Goal: Transaction & Acquisition: Purchase product/service

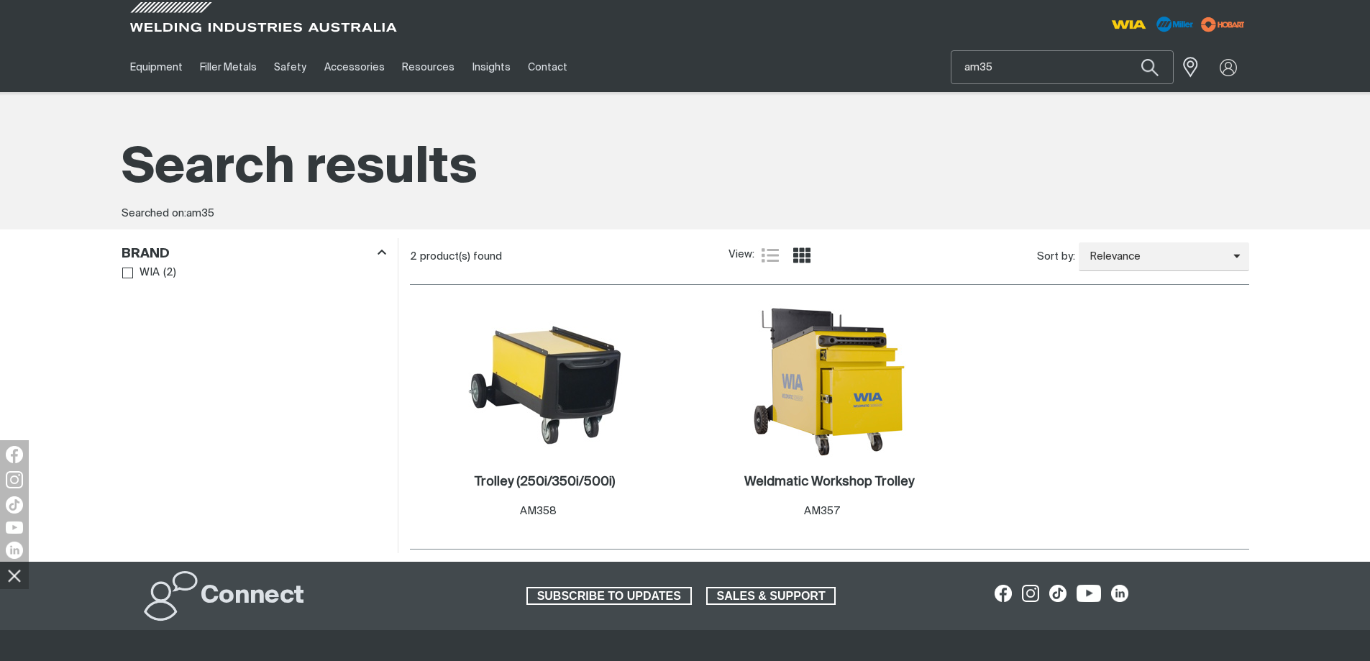
drag, startPoint x: 990, startPoint y: 62, endPoint x: 907, endPoint y: 48, distance: 84.5
click at [907, 48] on div "Equipment Stick Welders TIG Welders MIG Welders Multi-Process Welders Engine Dr…" at bounding box center [686, 67] width 1128 height 50
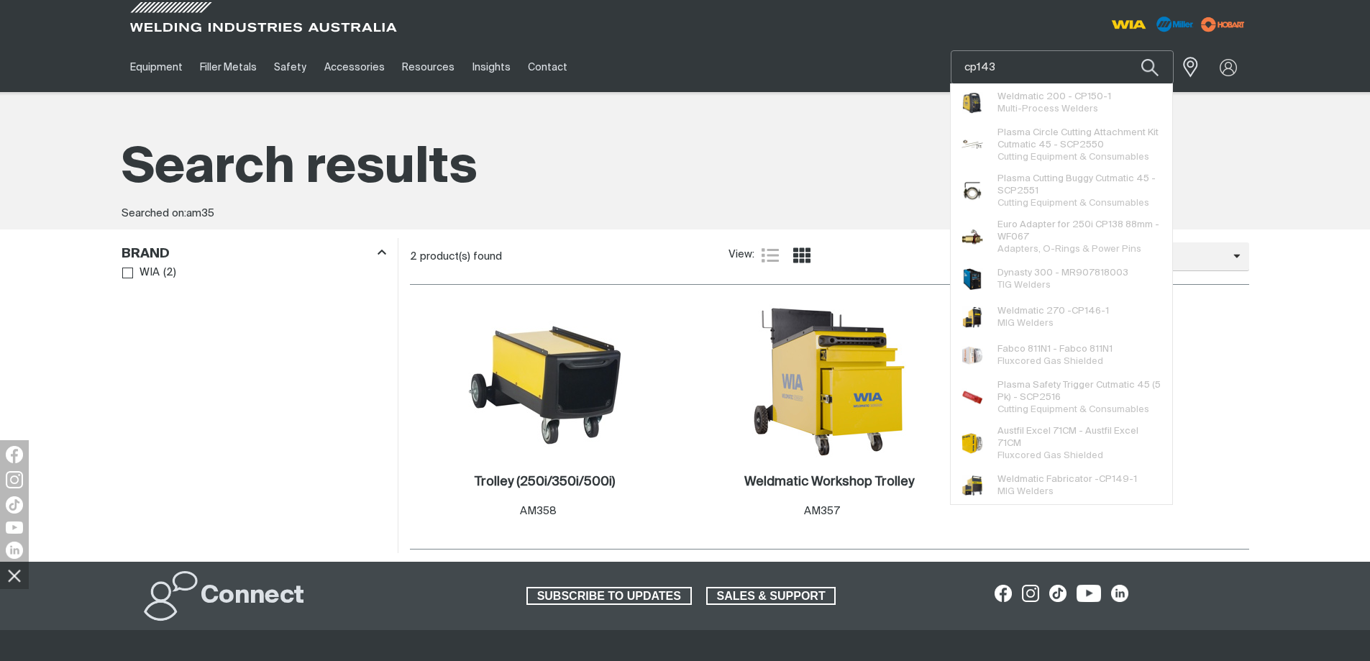
type input "cp143"
click at [1126, 50] on button "Search products" at bounding box center [1150, 67] width 49 height 34
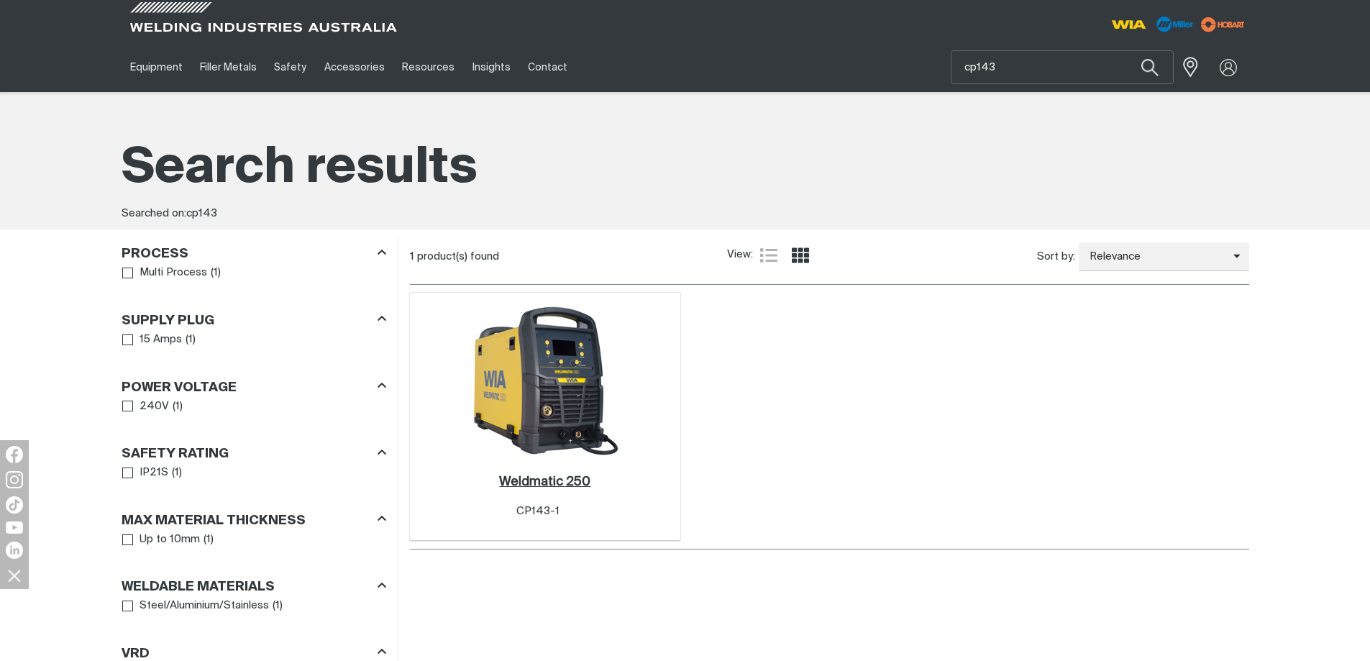
click at [541, 481] on h2 "Weldmatic 250 ." at bounding box center [544, 481] width 91 height 13
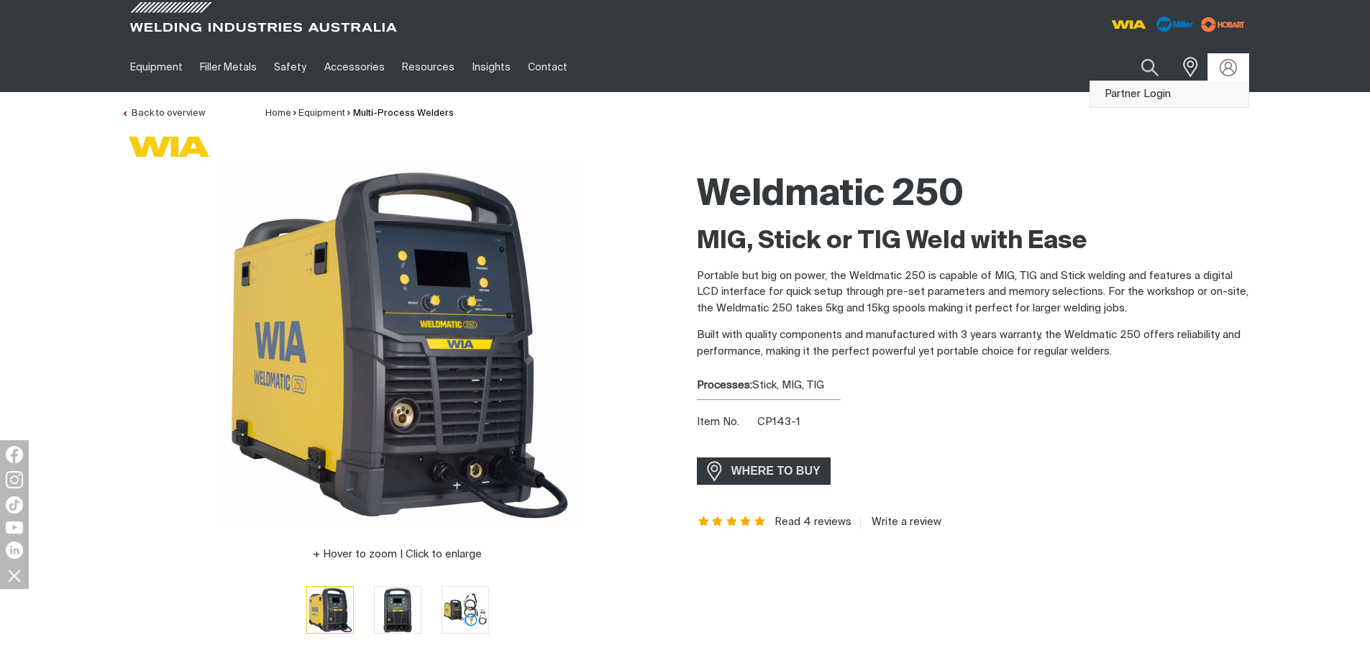
click at [1165, 91] on link "Partner Login" at bounding box center [1169, 94] width 158 height 27
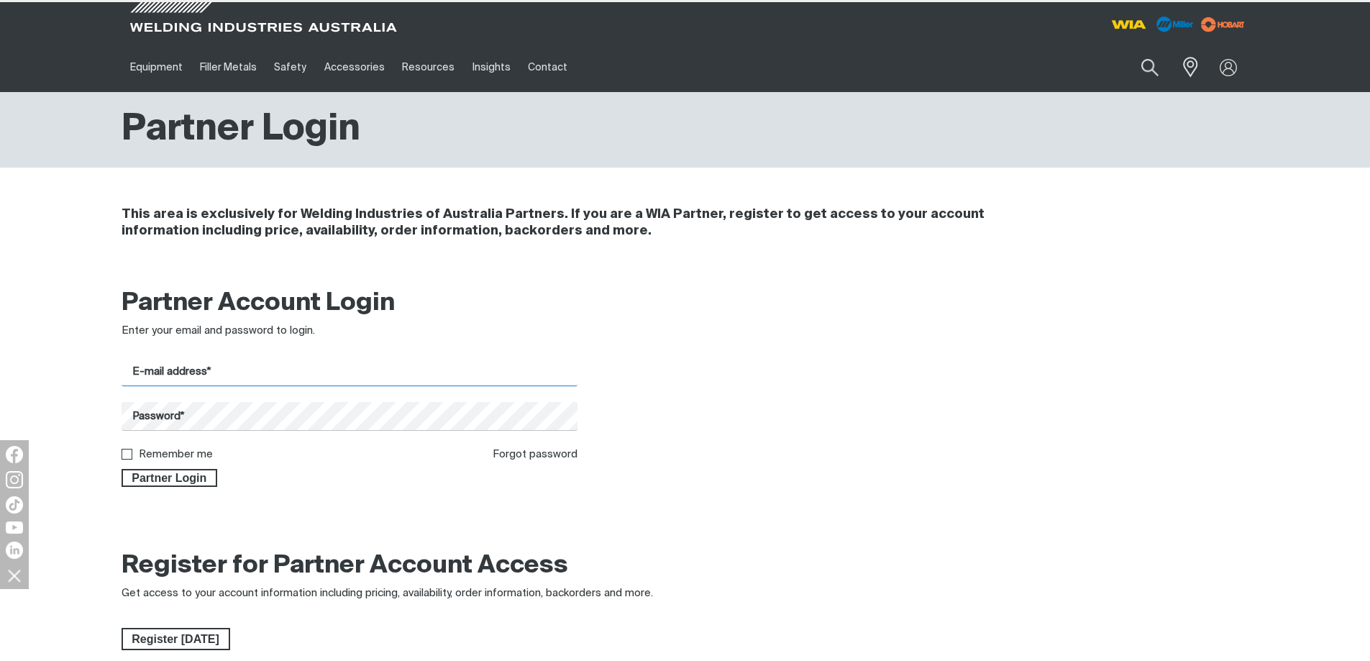
type input "[EMAIL_ADDRESS][DOMAIN_NAME]"
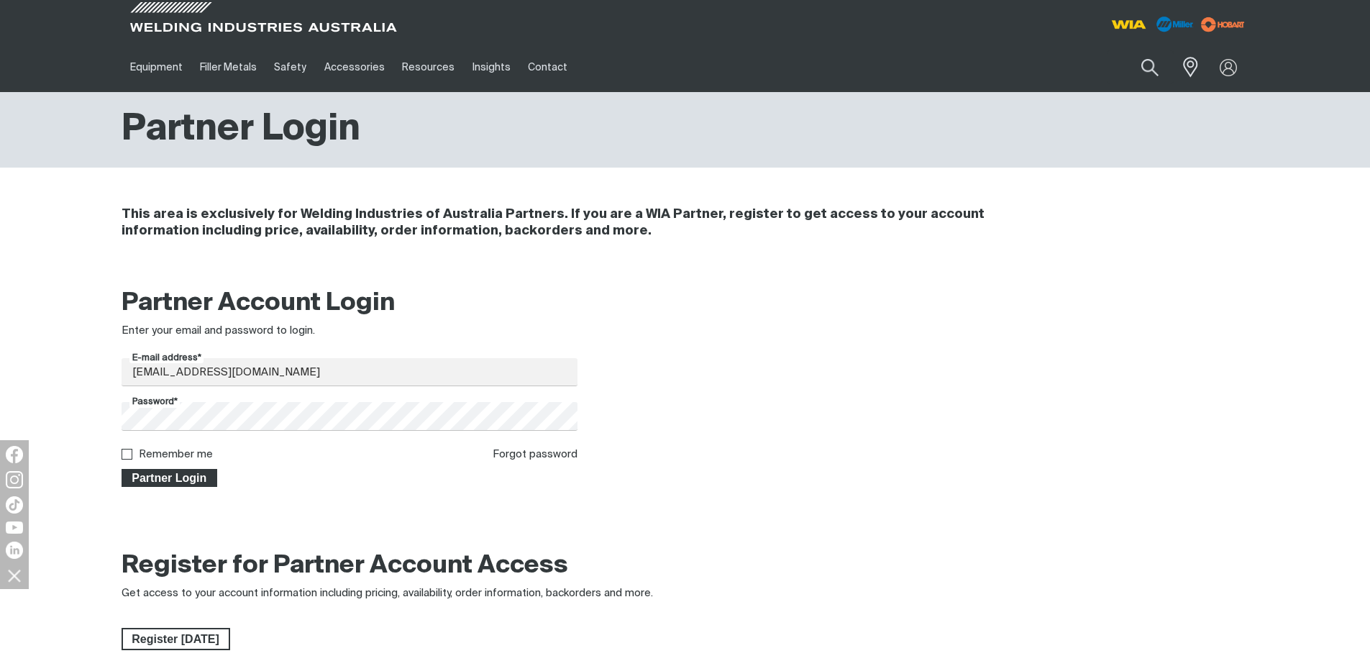
click at [173, 482] on span "Partner Login" at bounding box center [170, 478] width 94 height 19
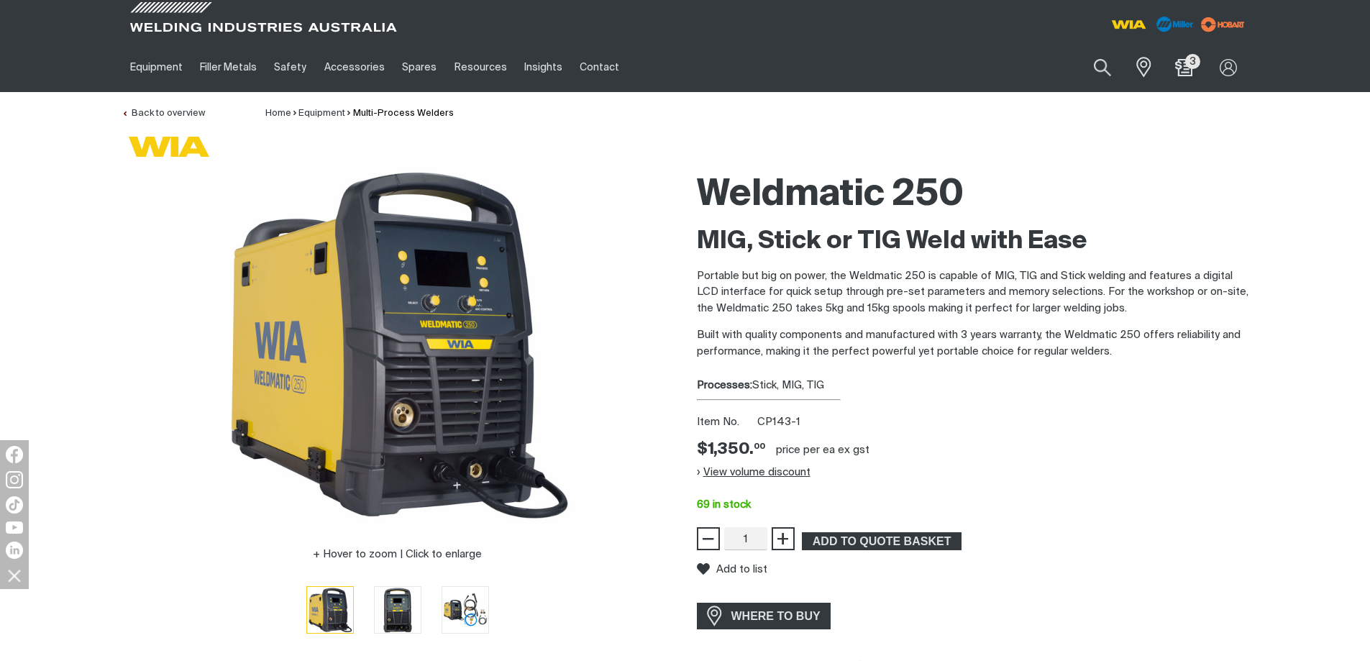
click at [770, 468] on button "View volume discount" at bounding box center [754, 471] width 114 height 23
